Goal: Information Seeking & Learning: Learn about a topic

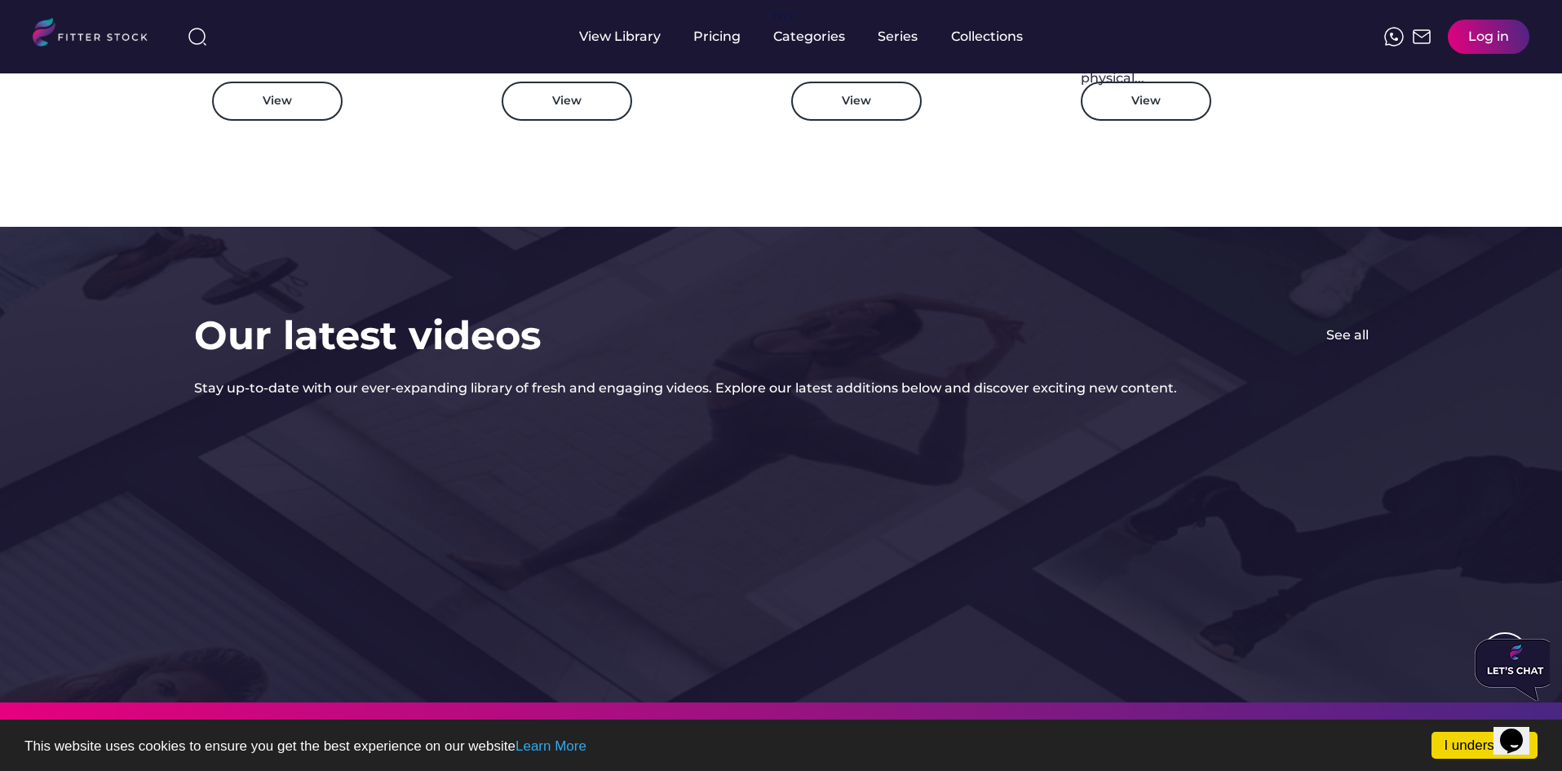
scroll to position [3009, 0]
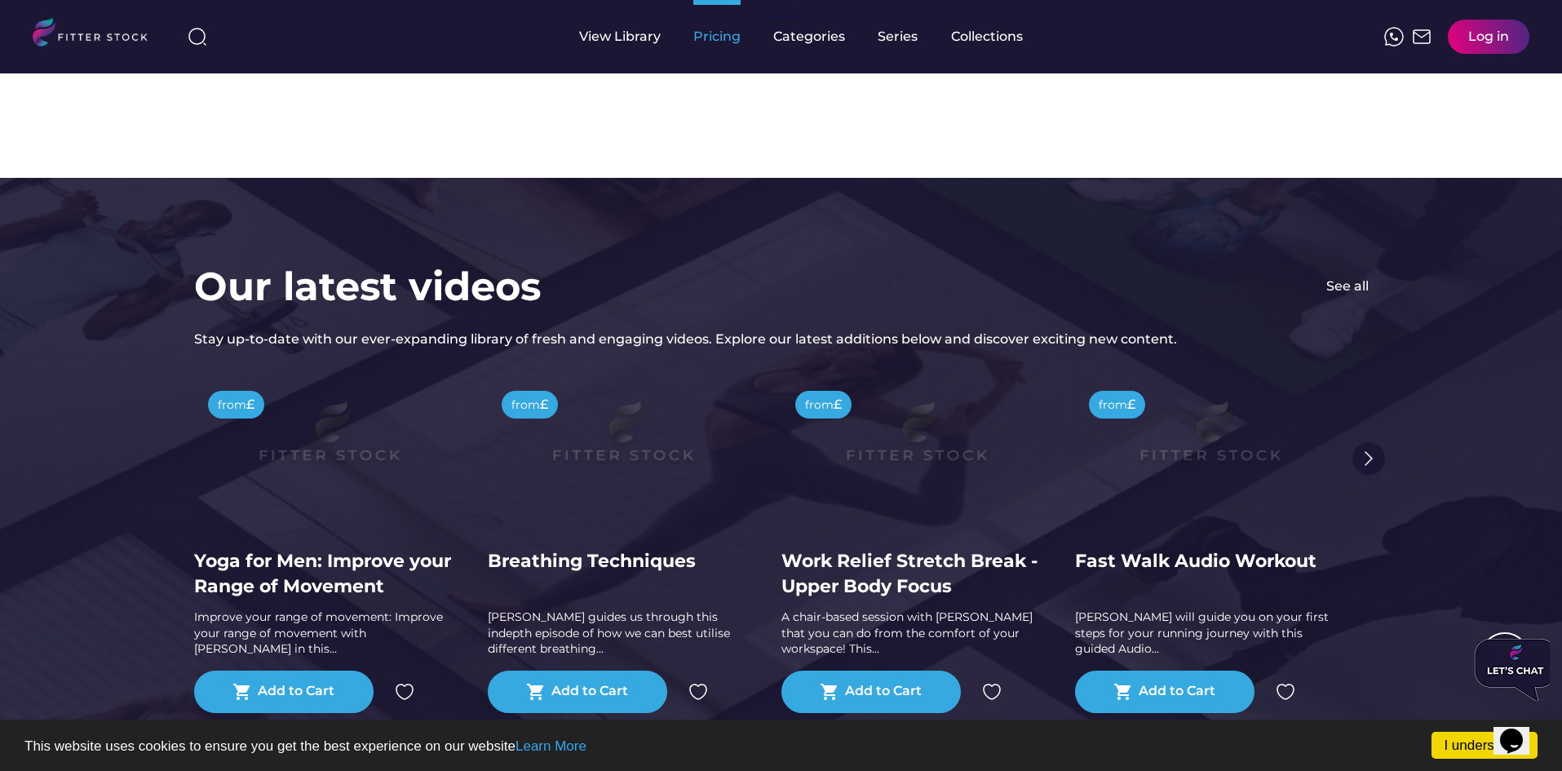
click at [739, 45] on div "Pricing" at bounding box center [716, 37] width 47 height 18
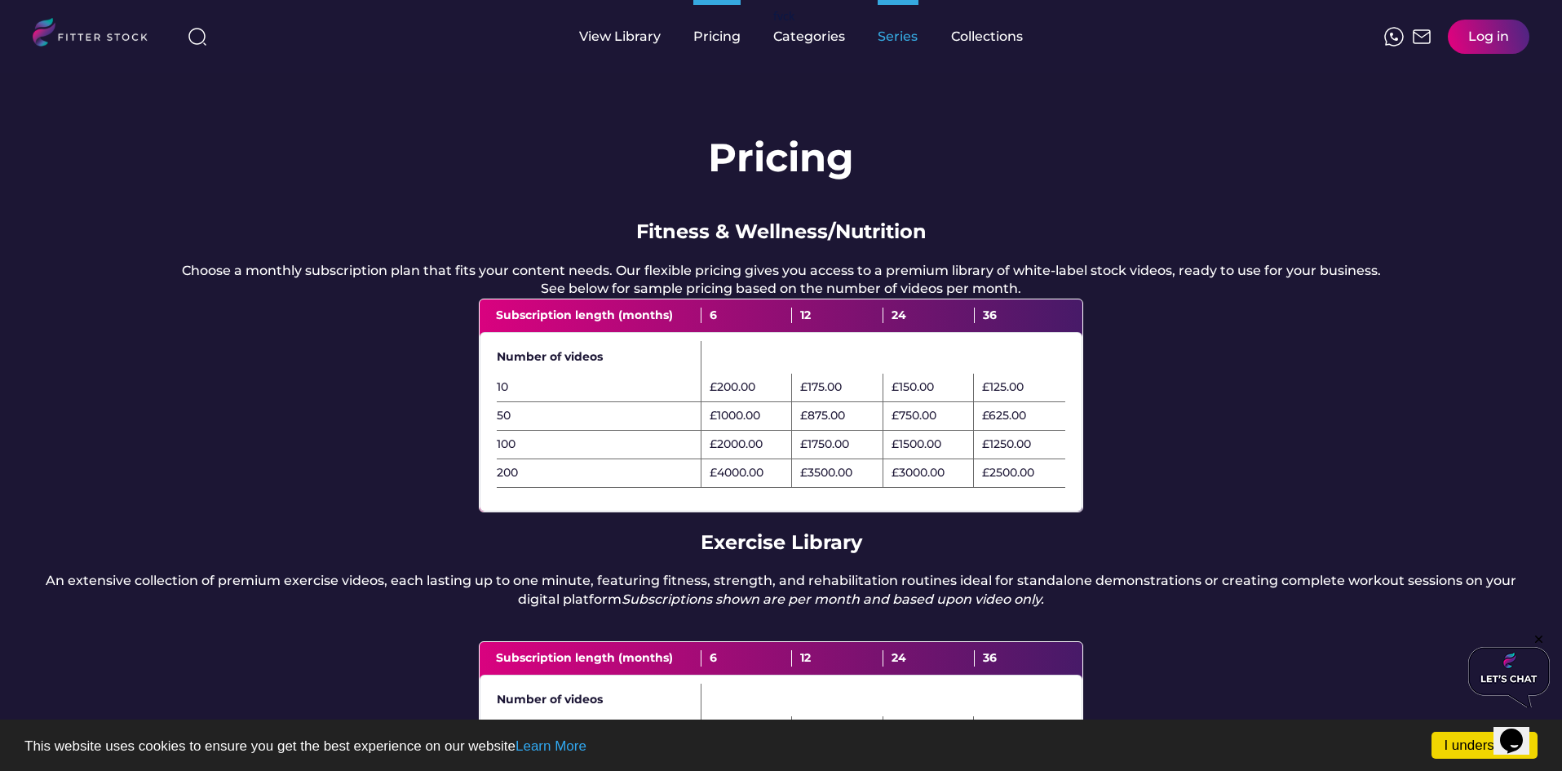
click at [892, 32] on div "Series" at bounding box center [898, 37] width 41 height 18
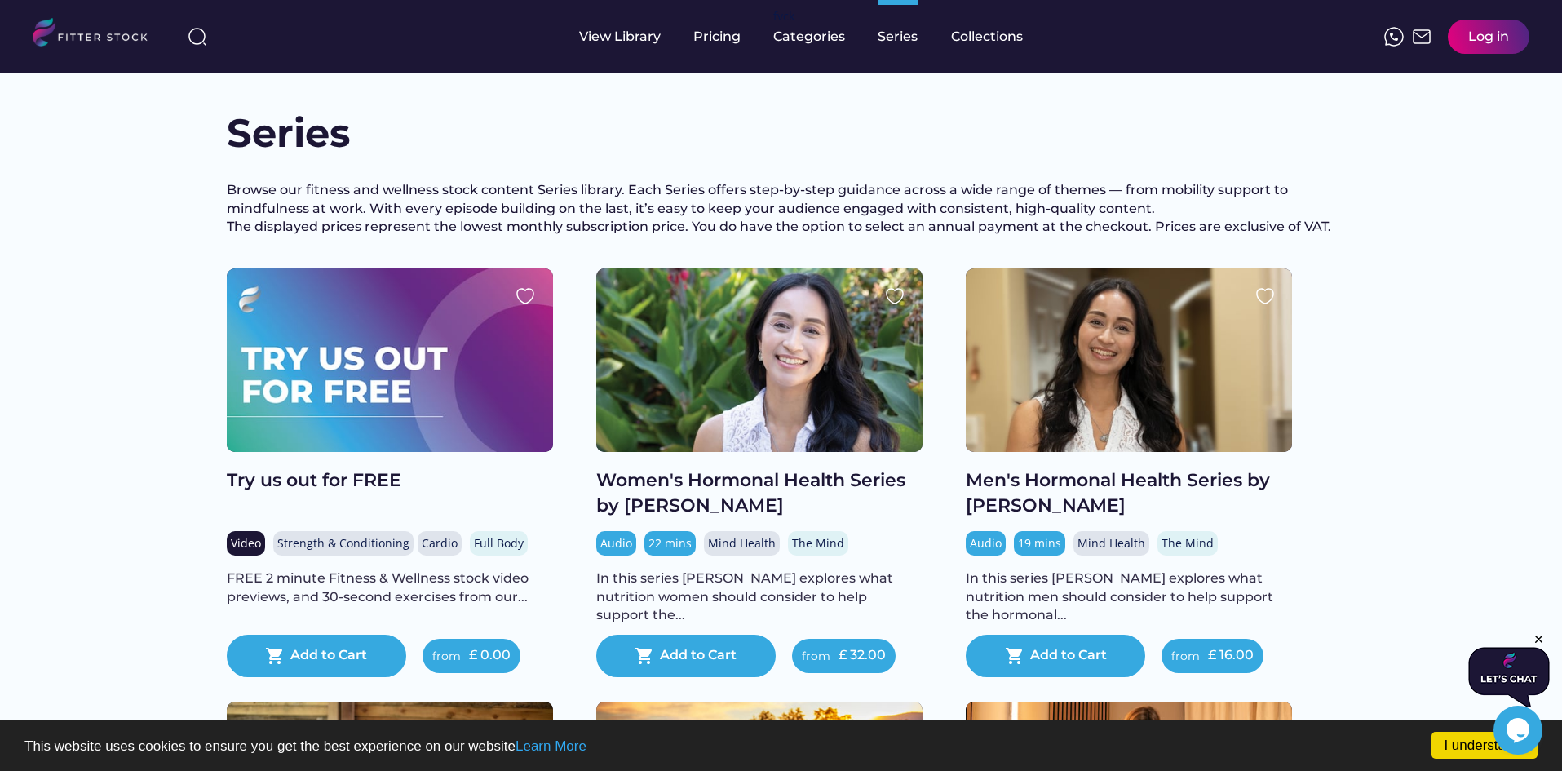
click at [796, 366] on div at bounding box center [759, 360] width 326 height 184
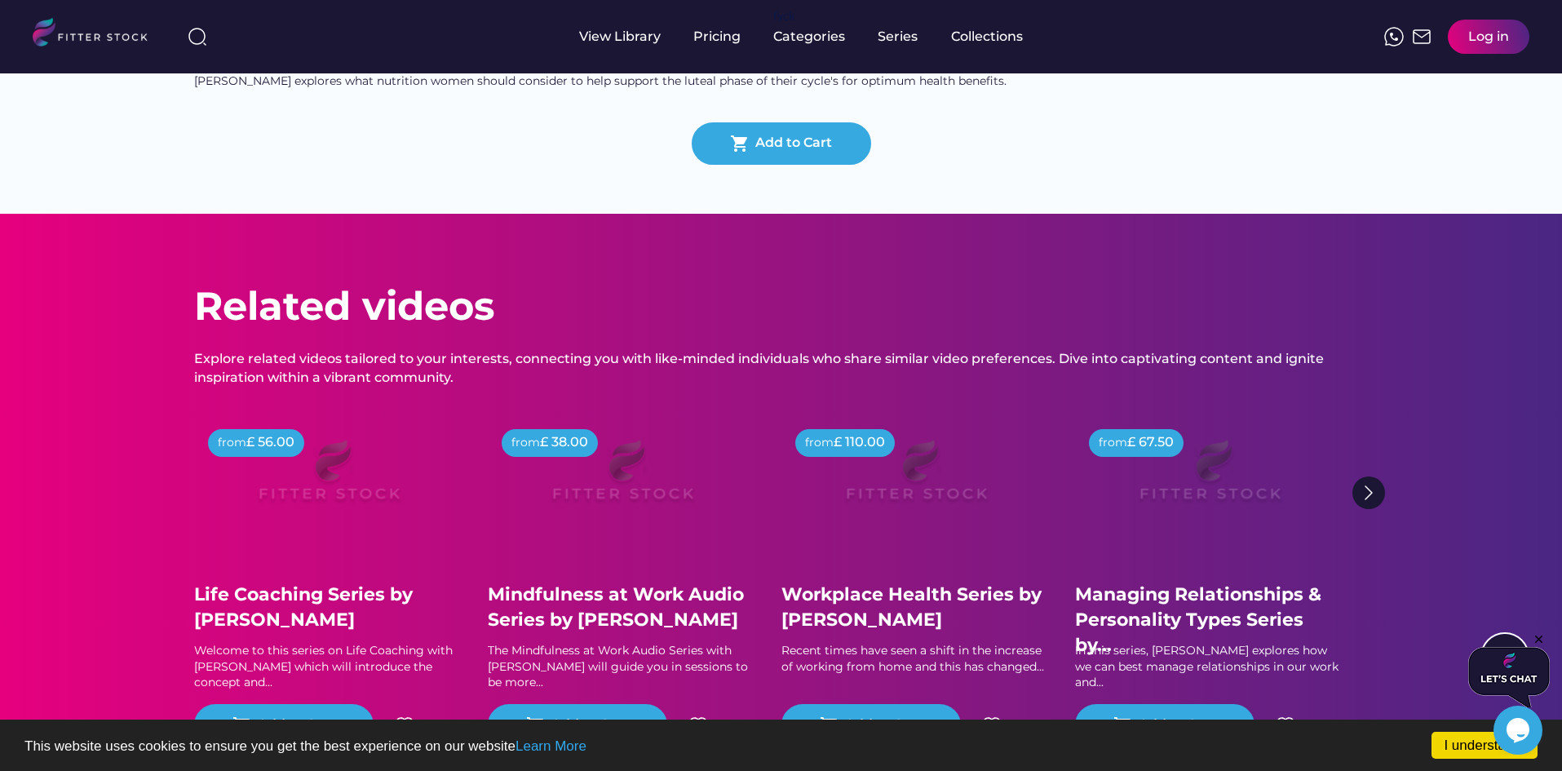
scroll to position [980, 0]
